Goal: Task Accomplishment & Management: Complete application form

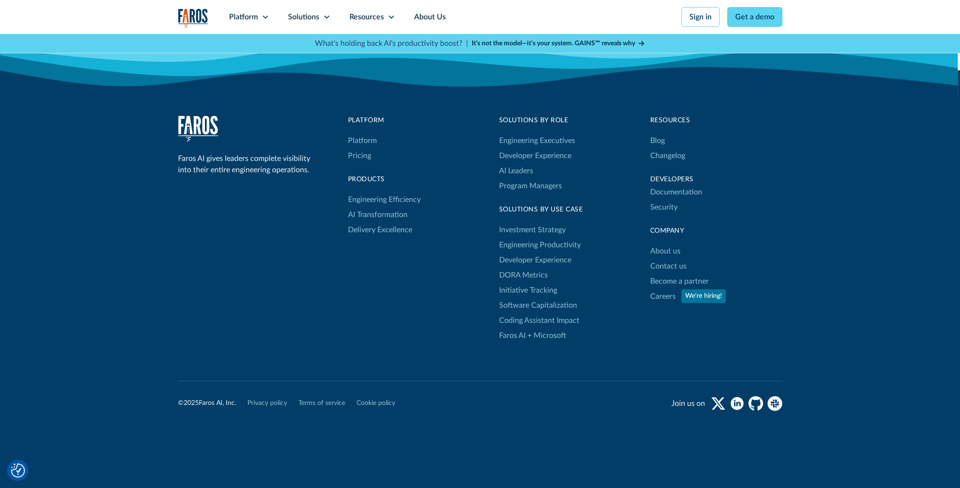
scroll to position [1429, 0]
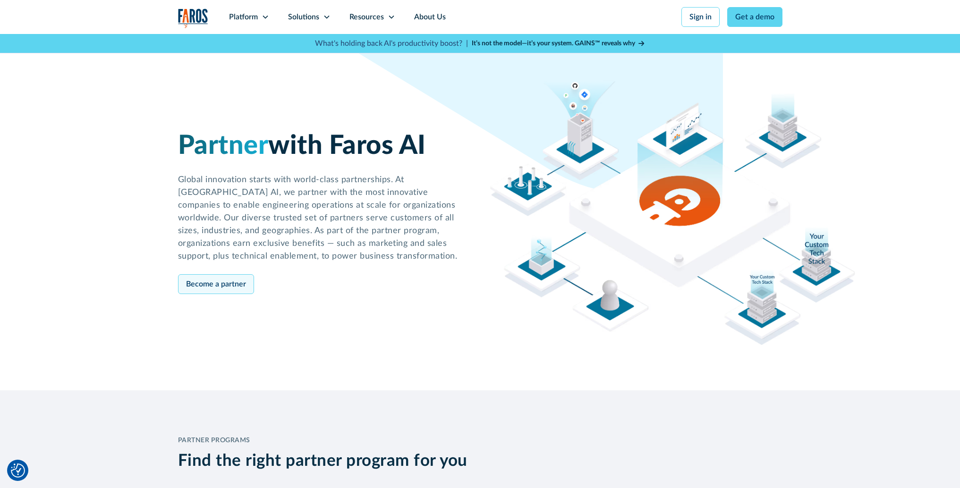
click at [229, 287] on link "Become a partner" at bounding box center [216, 284] width 76 height 20
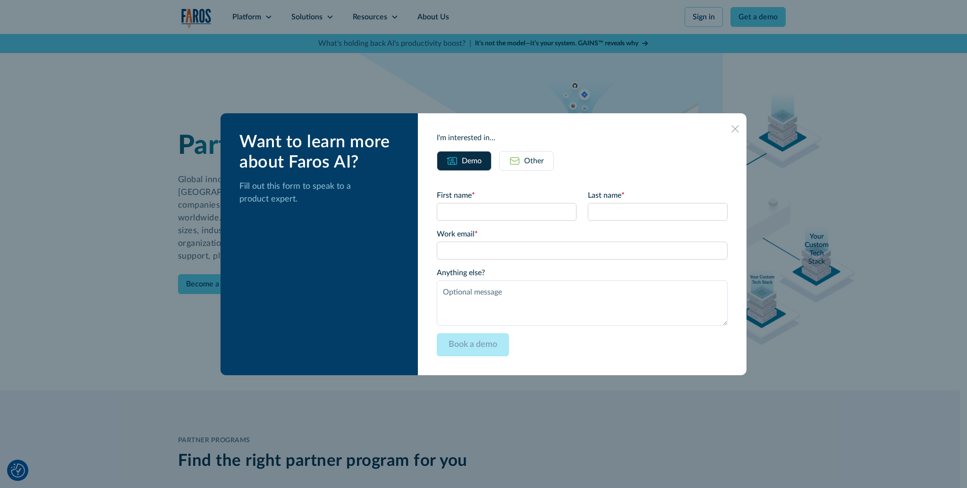
click at [554, 165] on link "Other" at bounding box center [526, 161] width 55 height 20
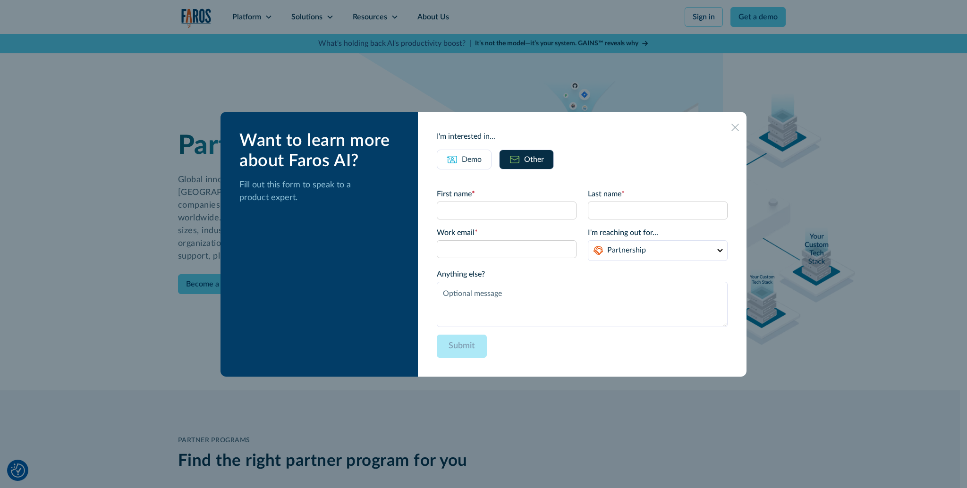
click at [731, 126] on icon at bounding box center [735, 128] width 8 height 8
